Goal: Task Accomplishment & Management: Use online tool/utility

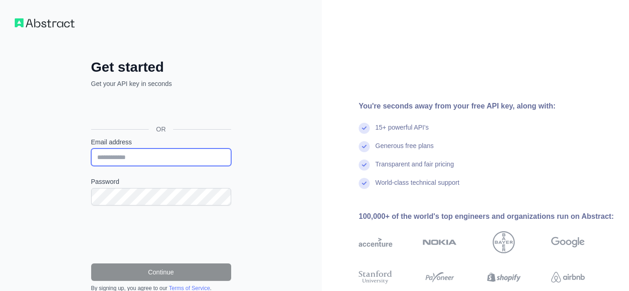
click at [168, 156] on input "Email address" at bounding box center [161, 157] width 140 height 17
click at [148, 162] on input "***" at bounding box center [161, 157] width 140 height 17
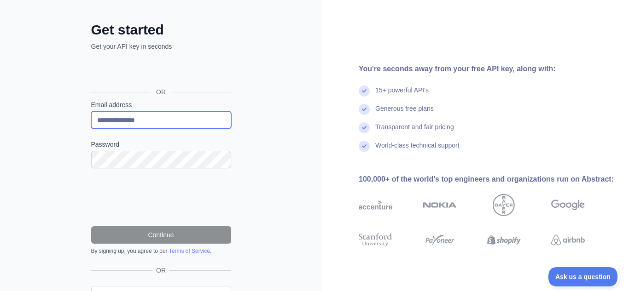
type input "**********"
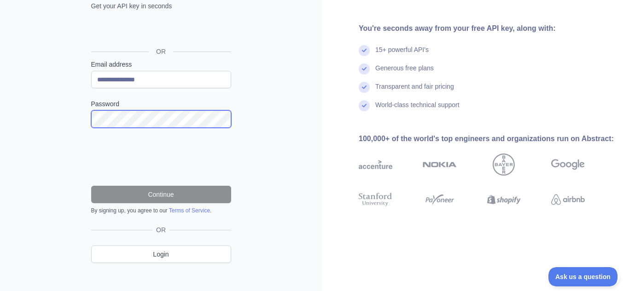
scroll to position [87, 0]
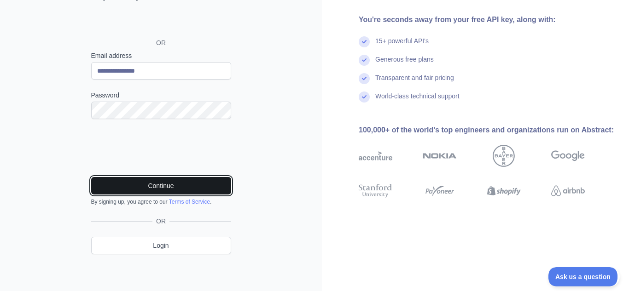
click at [151, 179] on button "Continue" at bounding box center [161, 185] width 140 height 17
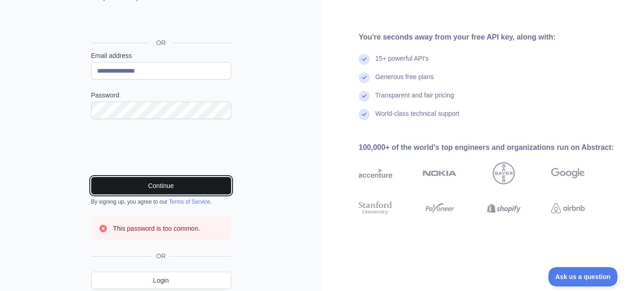
click at [151, 179] on button "Continue" at bounding box center [161, 185] width 140 height 17
click at [163, 193] on button "Continue" at bounding box center [161, 185] width 140 height 17
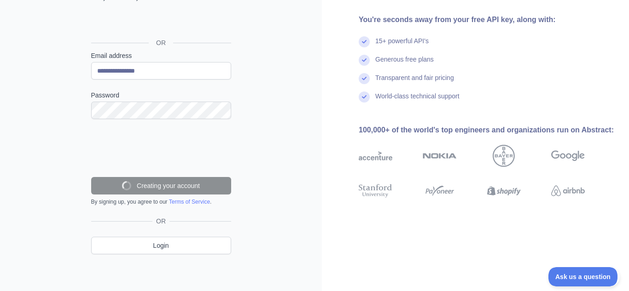
scroll to position [66, 0]
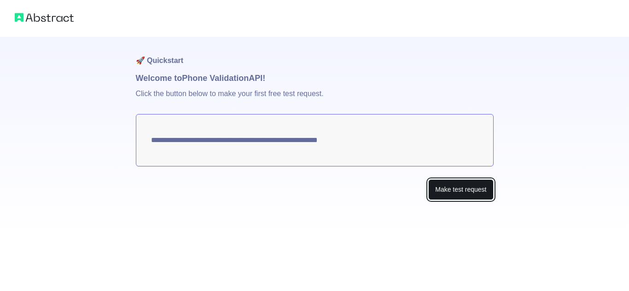
click at [449, 192] on button "Make test request" at bounding box center [460, 190] width 65 height 21
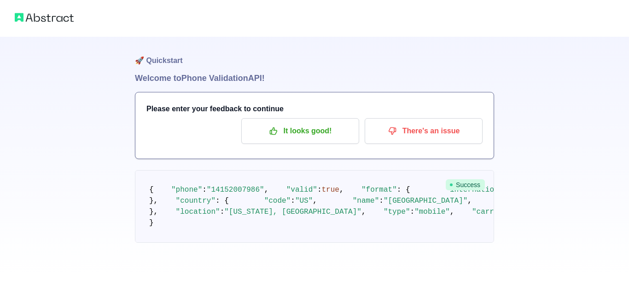
scroll to position [60, 0]
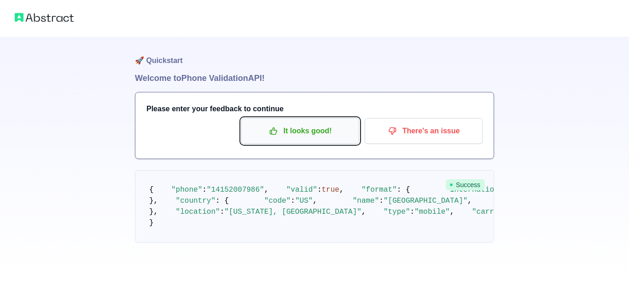
click at [283, 118] on button "It looks good!" at bounding box center [300, 131] width 118 height 26
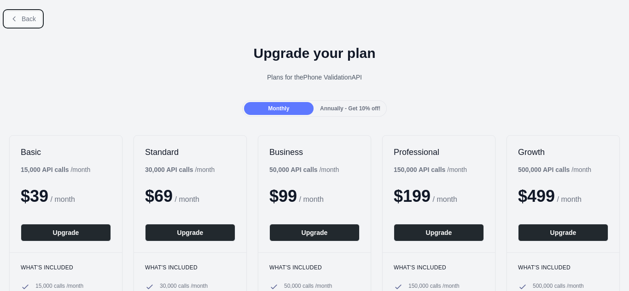
click at [17, 20] on icon at bounding box center [14, 18] width 7 height 7
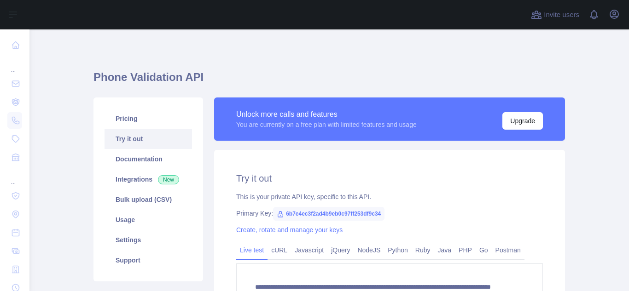
click at [157, 143] on link "Try it out" at bounding box center [148, 139] width 87 height 20
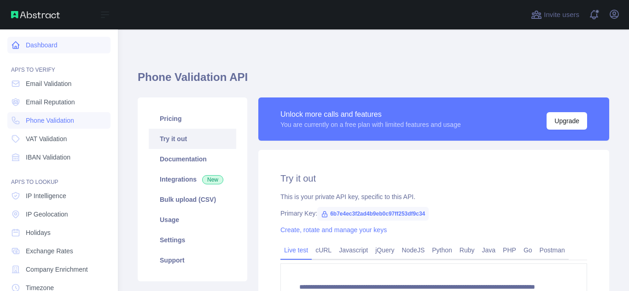
click at [60, 44] on link "Dashboard" at bounding box center [58, 45] width 103 height 17
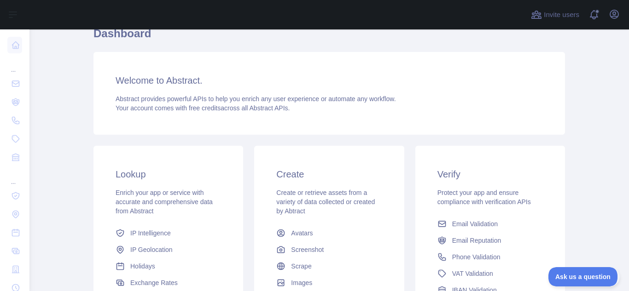
scroll to position [40, 0]
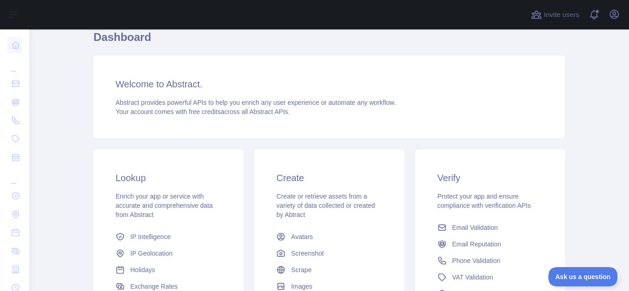
click at [269, 178] on div "Create Create or retrieve assets from a variety of data collected or created by…" at bounding box center [329, 234] width 150 height 168
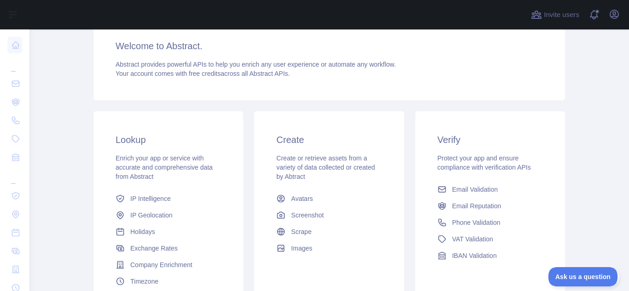
scroll to position [167, 0]
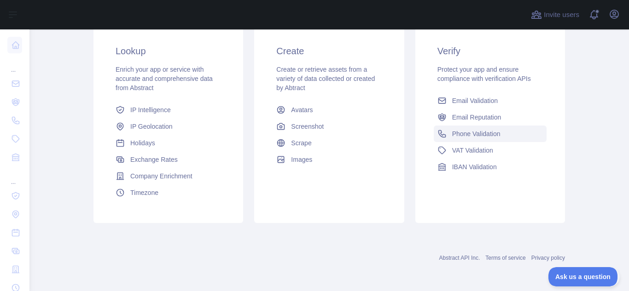
click at [478, 129] on span "Phone Validation" at bounding box center [476, 133] width 48 height 9
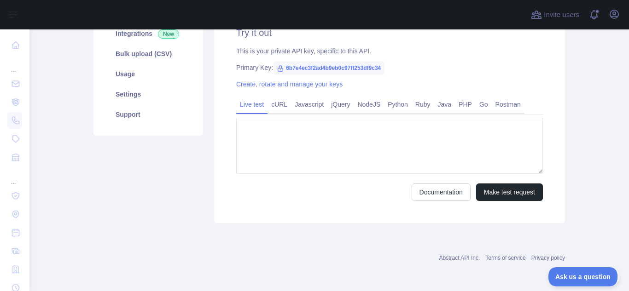
type textarea "**********"
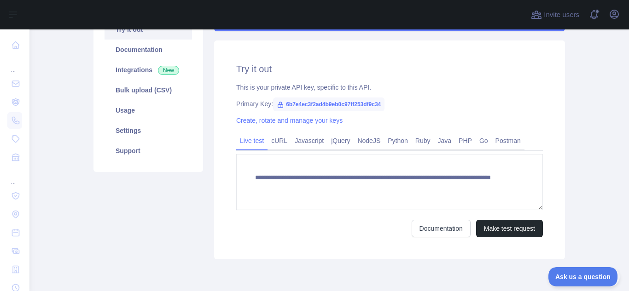
scroll to position [108, 0]
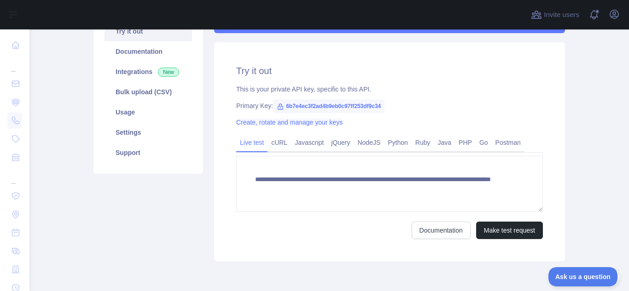
click at [306, 122] on link "Create, rotate and manage your keys" at bounding box center [289, 122] width 106 height 7
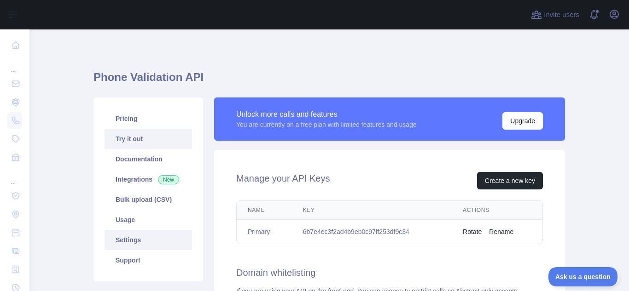
click at [146, 139] on link "Try it out" at bounding box center [148, 139] width 87 height 20
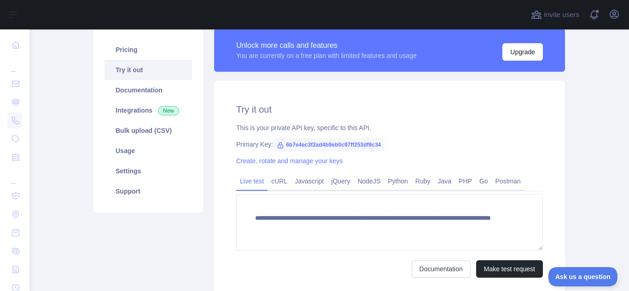
scroll to position [110, 0]
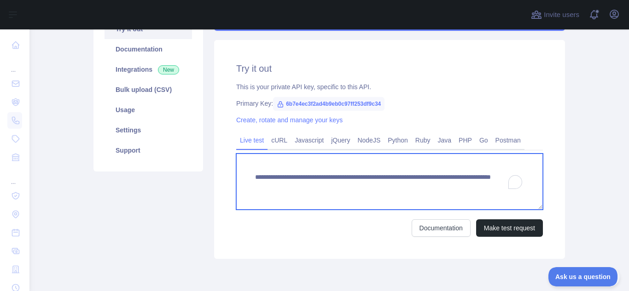
drag, startPoint x: 415, startPoint y: 186, endPoint x: 458, endPoint y: 188, distance: 42.4
click at [458, 188] on textarea "**********" at bounding box center [389, 182] width 307 height 56
